Goal: Feedback & Contribution: Submit feedback/report problem

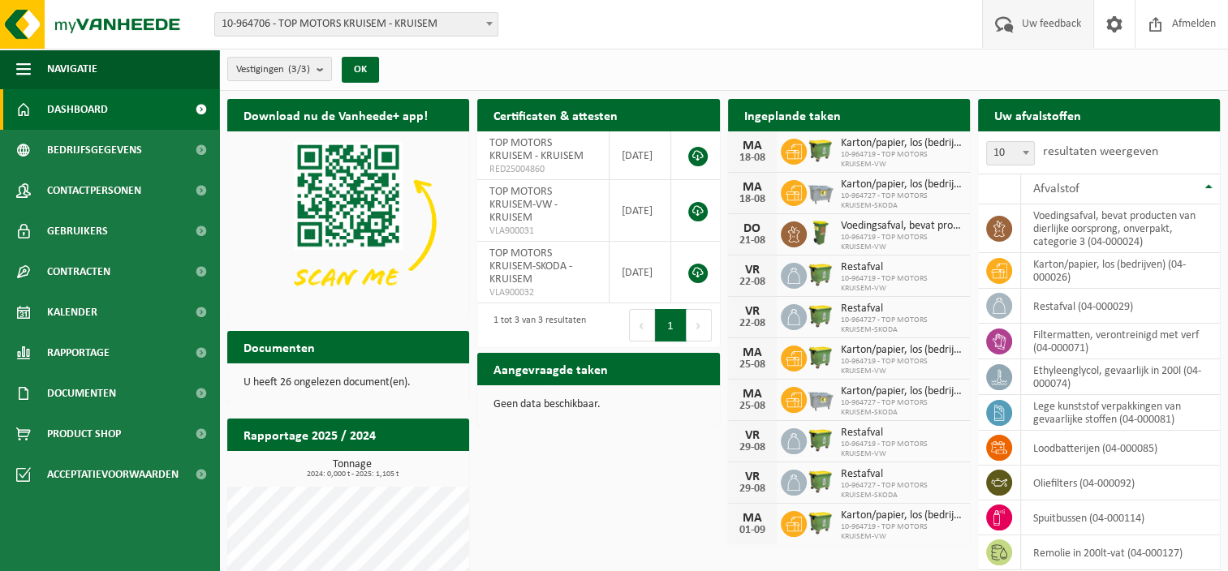
click at [1036, 24] on span "Uw feedback" at bounding box center [1051, 24] width 67 height 48
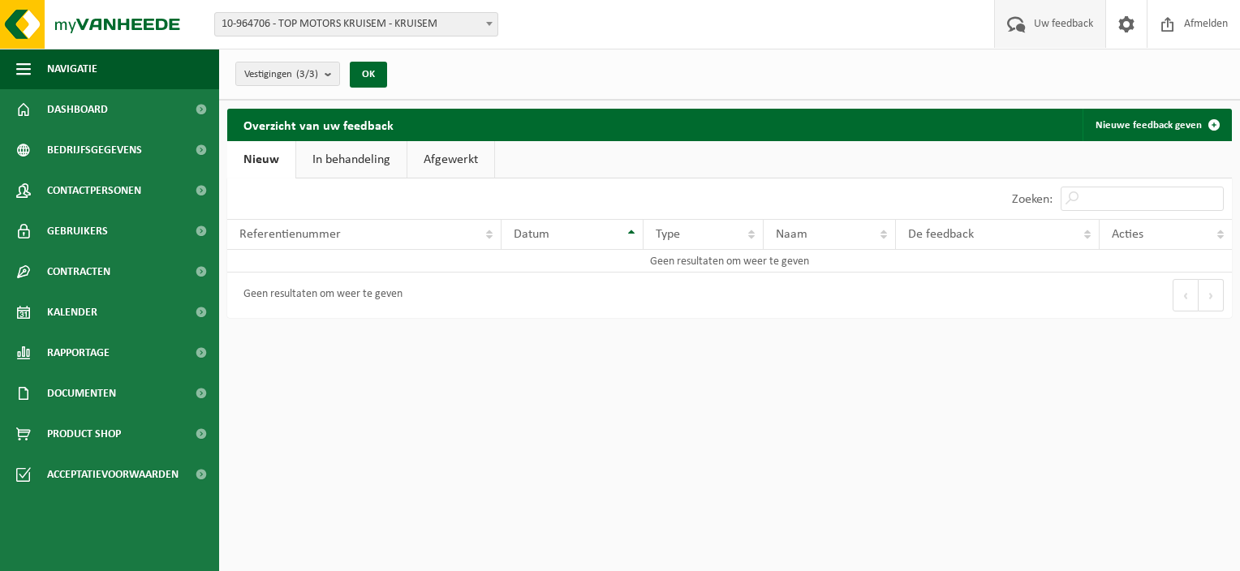
click at [335, 156] on link "In behandeling" at bounding box center [351, 159] width 110 height 37
click at [449, 157] on link "Afgewerkt" at bounding box center [453, 159] width 87 height 37
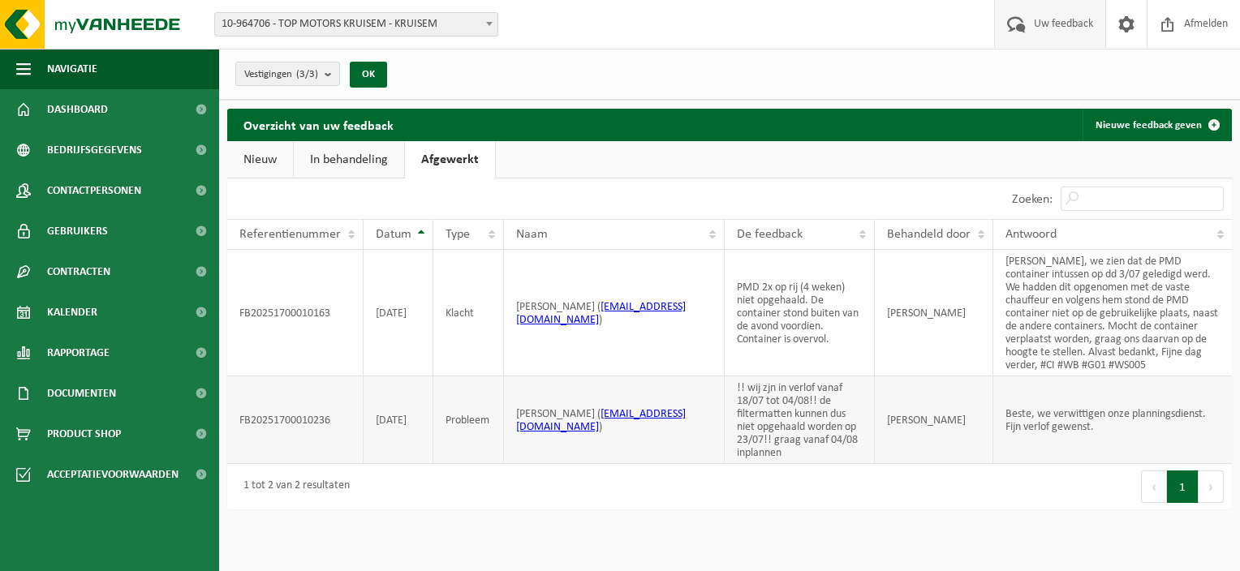
click at [881, 425] on td "SARAH DEWACHTER" at bounding box center [934, 421] width 118 height 88
click at [1047, 426] on td "Beste, we verwittigen onze planningsdienst. Fijn verlof gewenst." at bounding box center [1112, 421] width 239 height 88
click at [769, 422] on td "!! wij zjn in verlof vanaf 18/07 tot 04/08!! de filtermatten kunnen dus niet op…" at bounding box center [800, 421] width 150 height 88
click at [613, 452] on td "CELINE VANDERHAEGHEN ( celine.vanderhaeghen@topmotors.be )" at bounding box center [614, 421] width 221 height 88
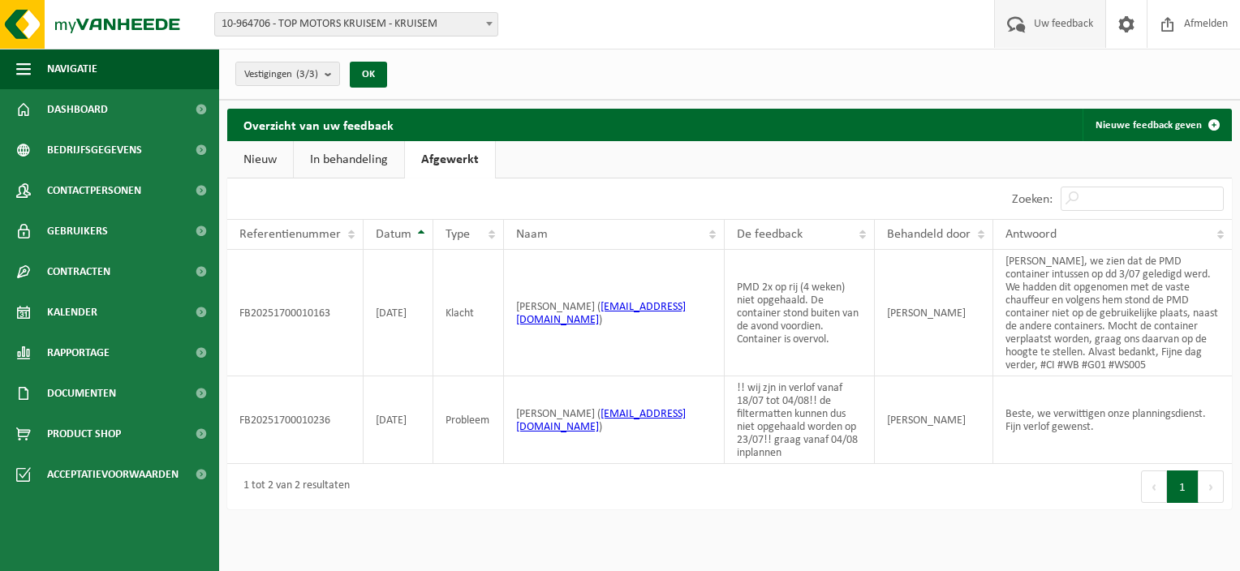
click at [251, 148] on link "Nieuw" at bounding box center [260, 159] width 66 height 37
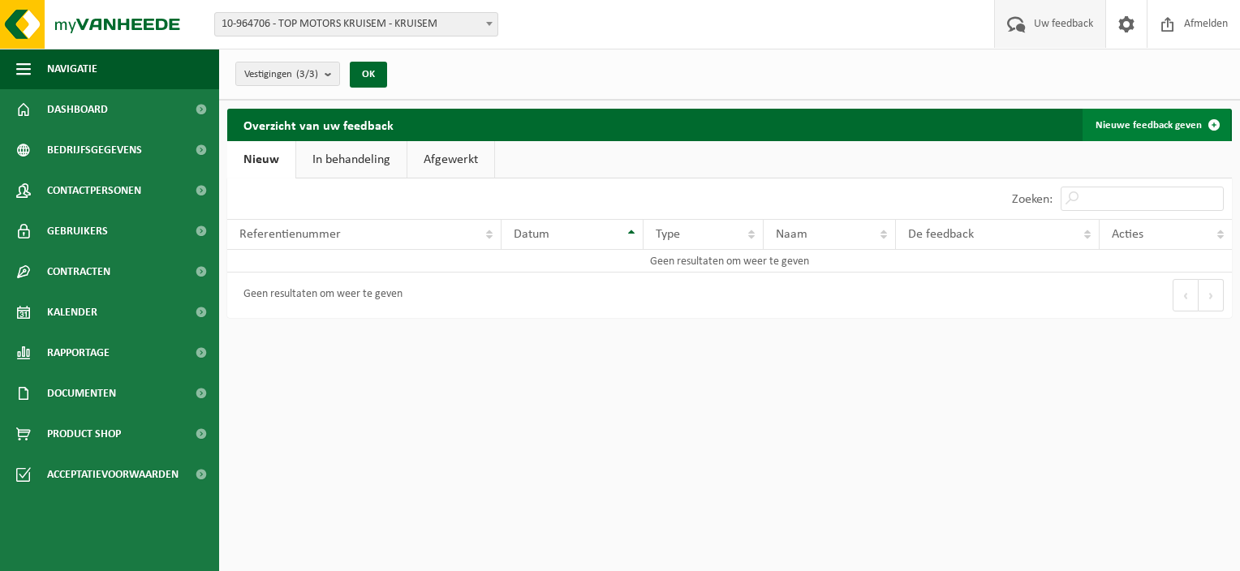
click at [1151, 114] on link "Nieuwe feedback geven" at bounding box center [1157, 125] width 148 height 32
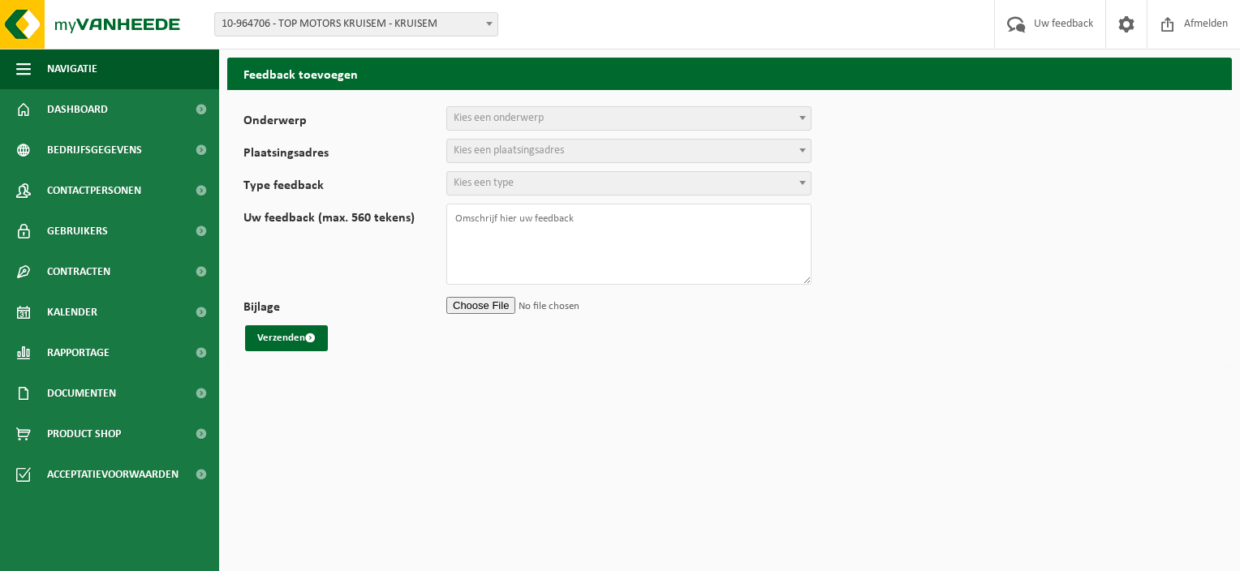
select select
click at [576, 110] on span "Kies een onderwerp" at bounding box center [629, 118] width 364 height 23
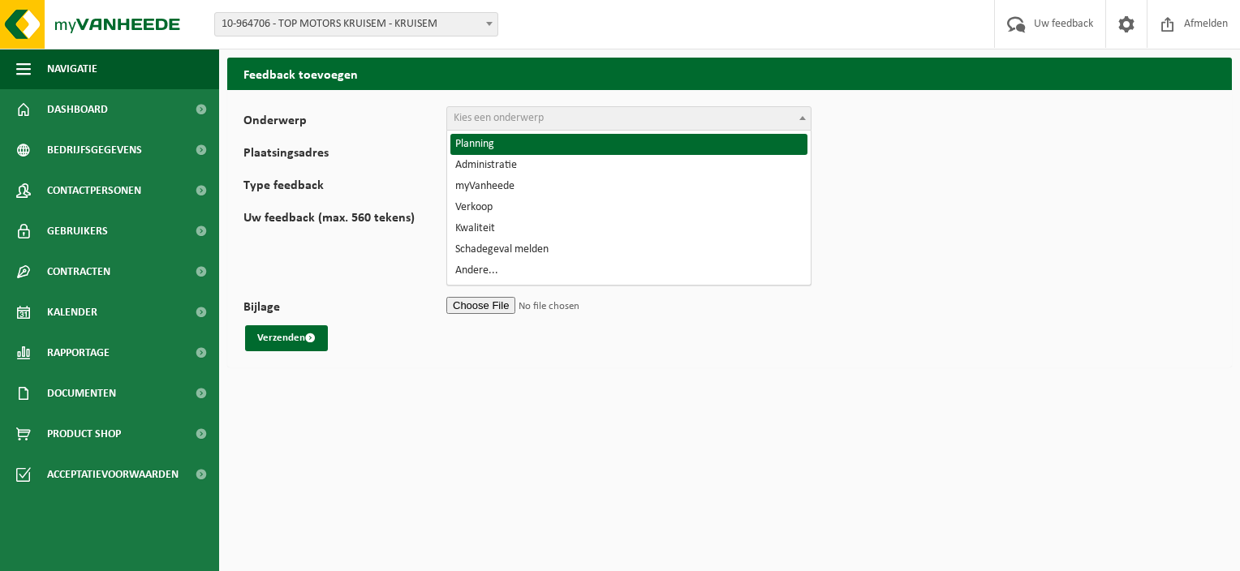
select select "1"
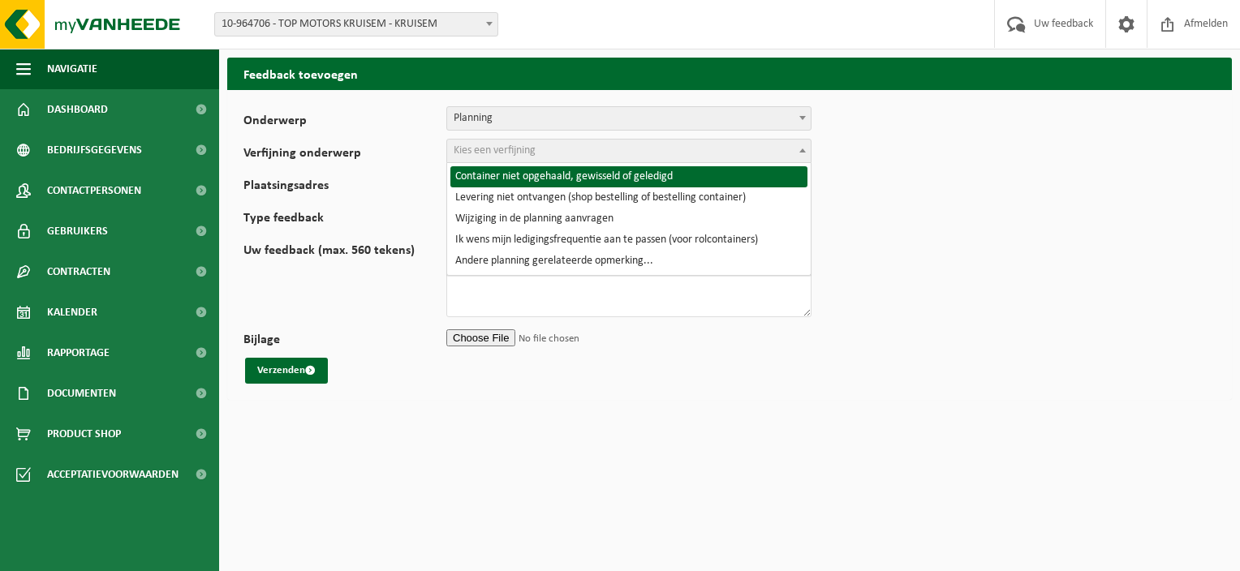
click at [497, 150] on span "Kies een verfijning" at bounding box center [495, 150] width 82 height 12
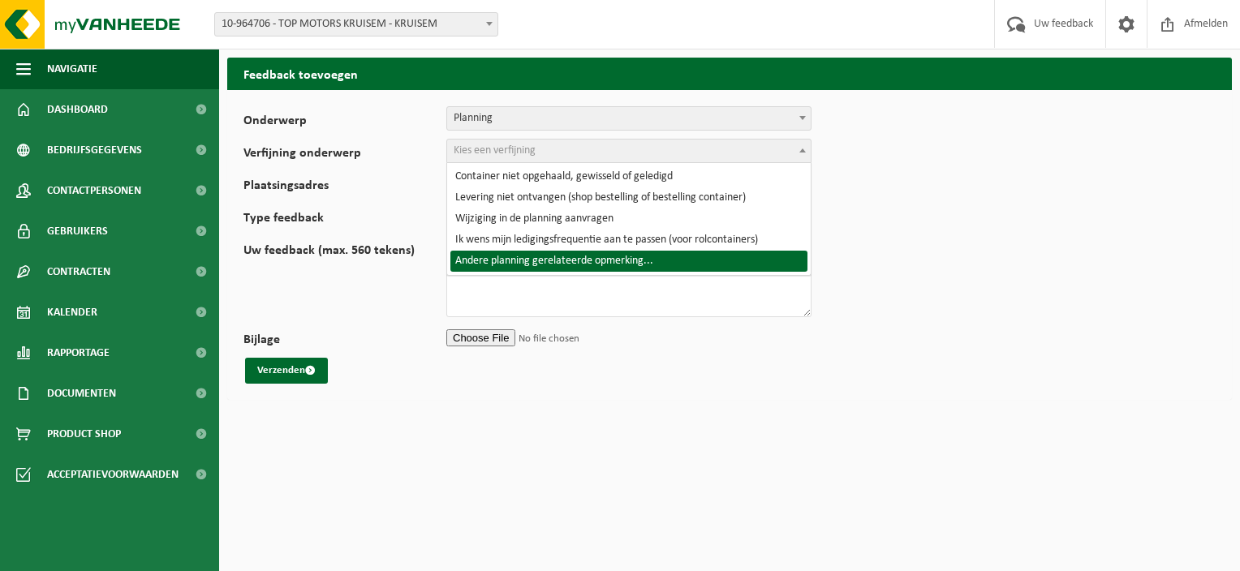
select select "6"
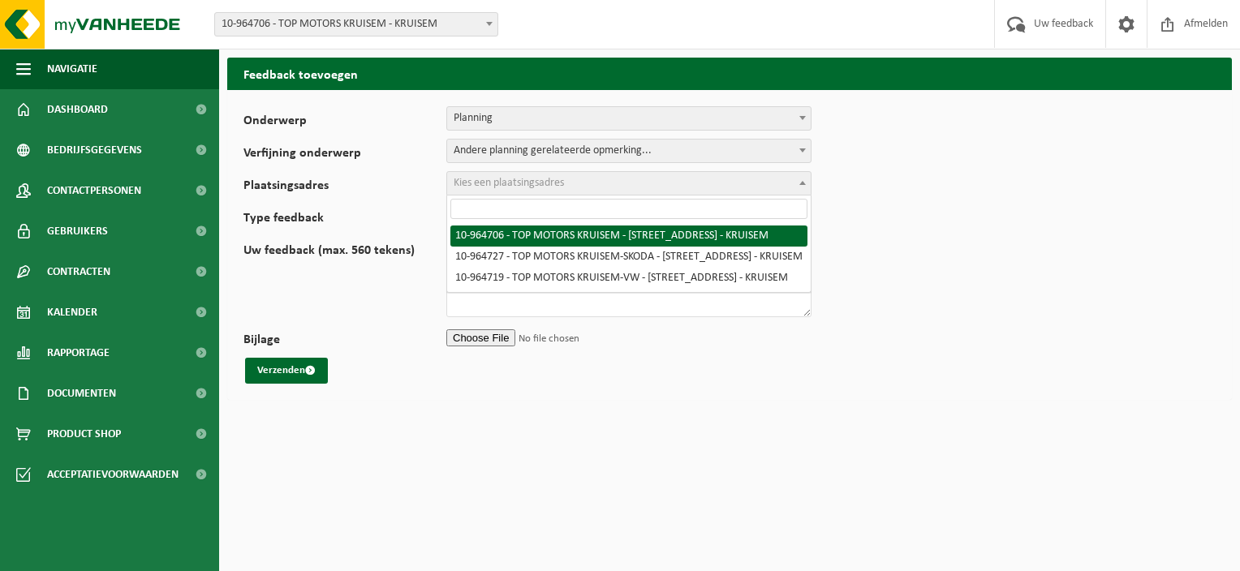
click at [480, 190] on span "Kies een plaatsingsadres" at bounding box center [629, 183] width 364 height 23
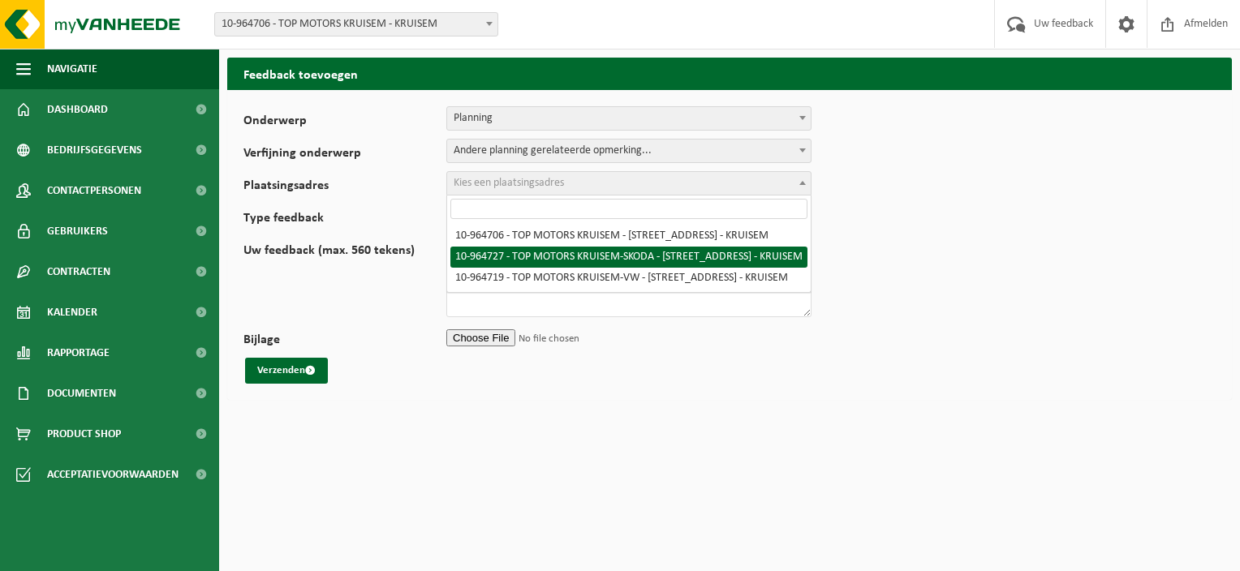
select select "151901"
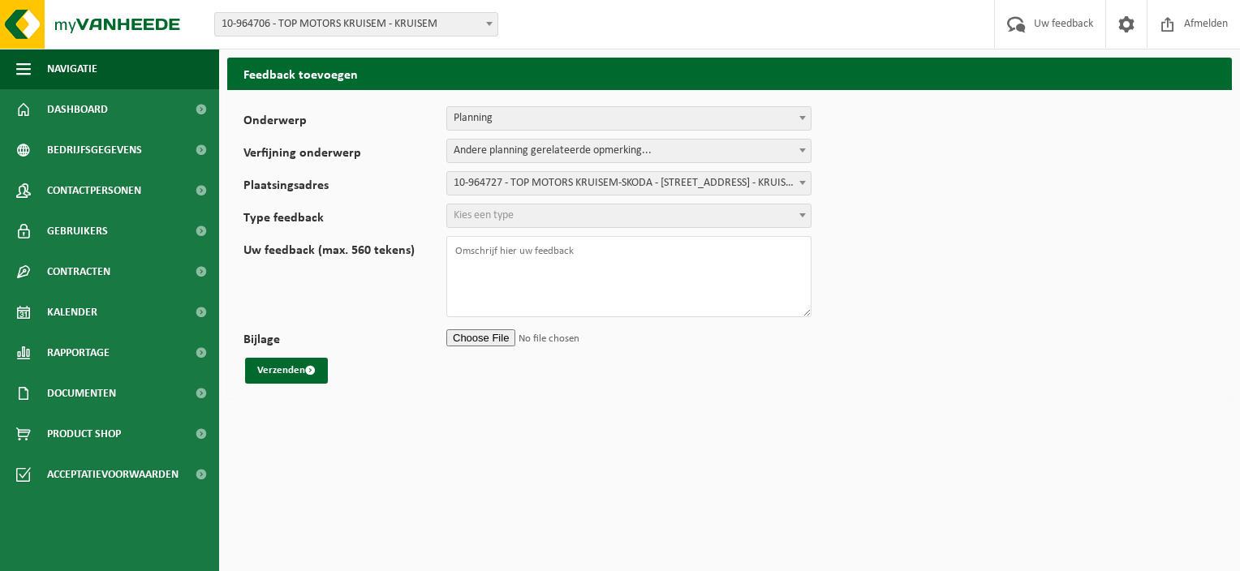
click at [484, 213] on span "Kies een type" at bounding box center [484, 215] width 60 height 12
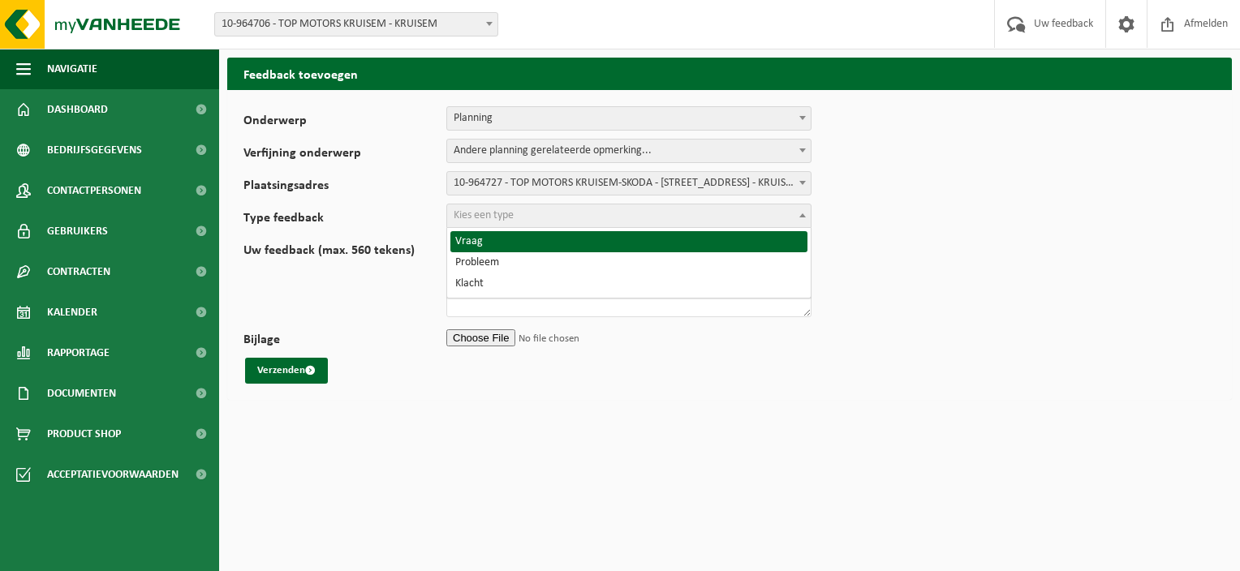
select select "QUE"
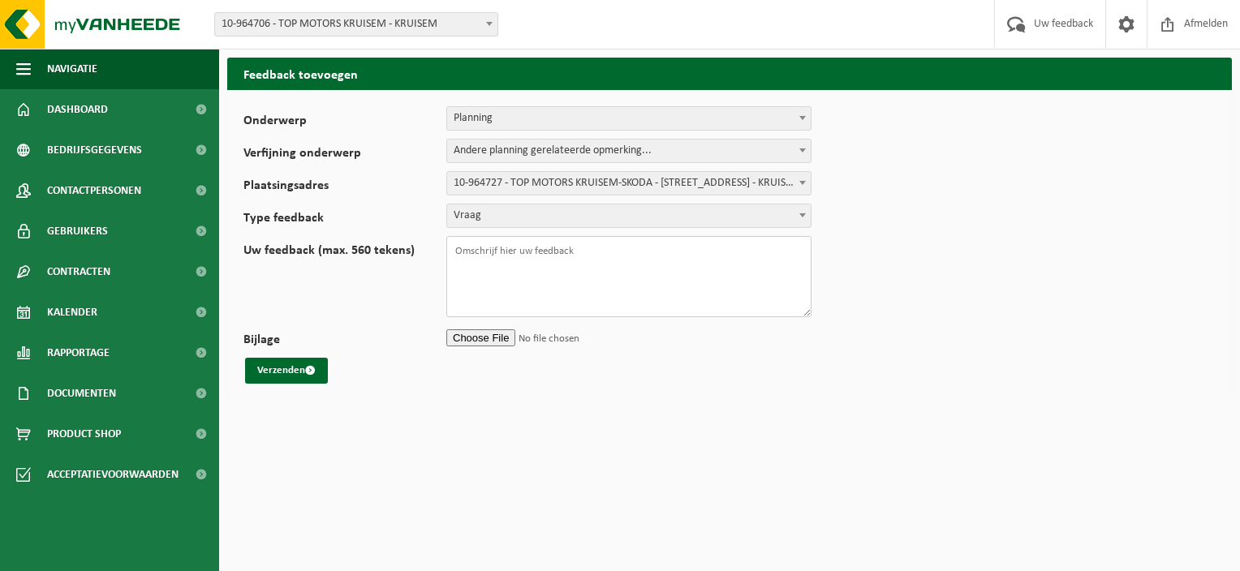
click at [481, 253] on textarea "Uw feedback (max. 560 tekens)" at bounding box center [628, 276] width 365 height 81
type textarea "w"
type textarea "graag vragen wij een een ophaling van verf en filtermatten aan. wanneer kan dit…"
click at [258, 377] on button "Verzenden" at bounding box center [286, 371] width 83 height 26
